Goal: Find contact information: Find contact information

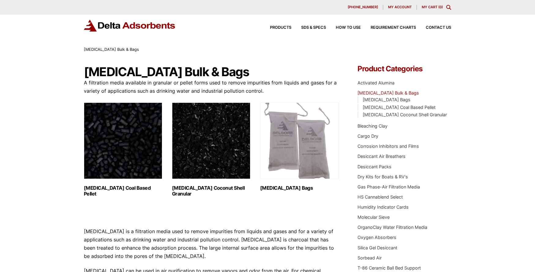
click at [142, 138] on img "Visit product category Activated Carbon Coal Based Pellet" at bounding box center [123, 141] width 78 height 77
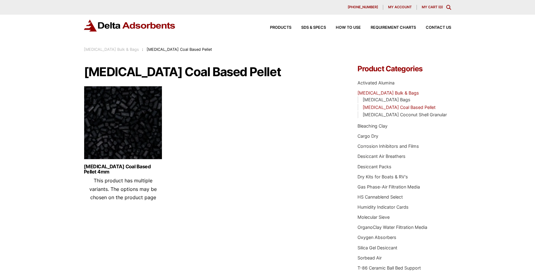
click at [137, 131] on img at bounding box center [123, 124] width 78 height 77
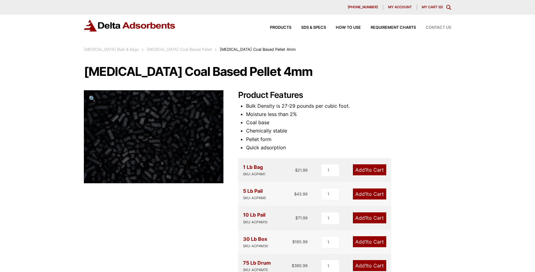
click at [436, 28] on span "Contact Us" at bounding box center [438, 28] width 25 height 4
